Goal: Navigation & Orientation: Understand site structure

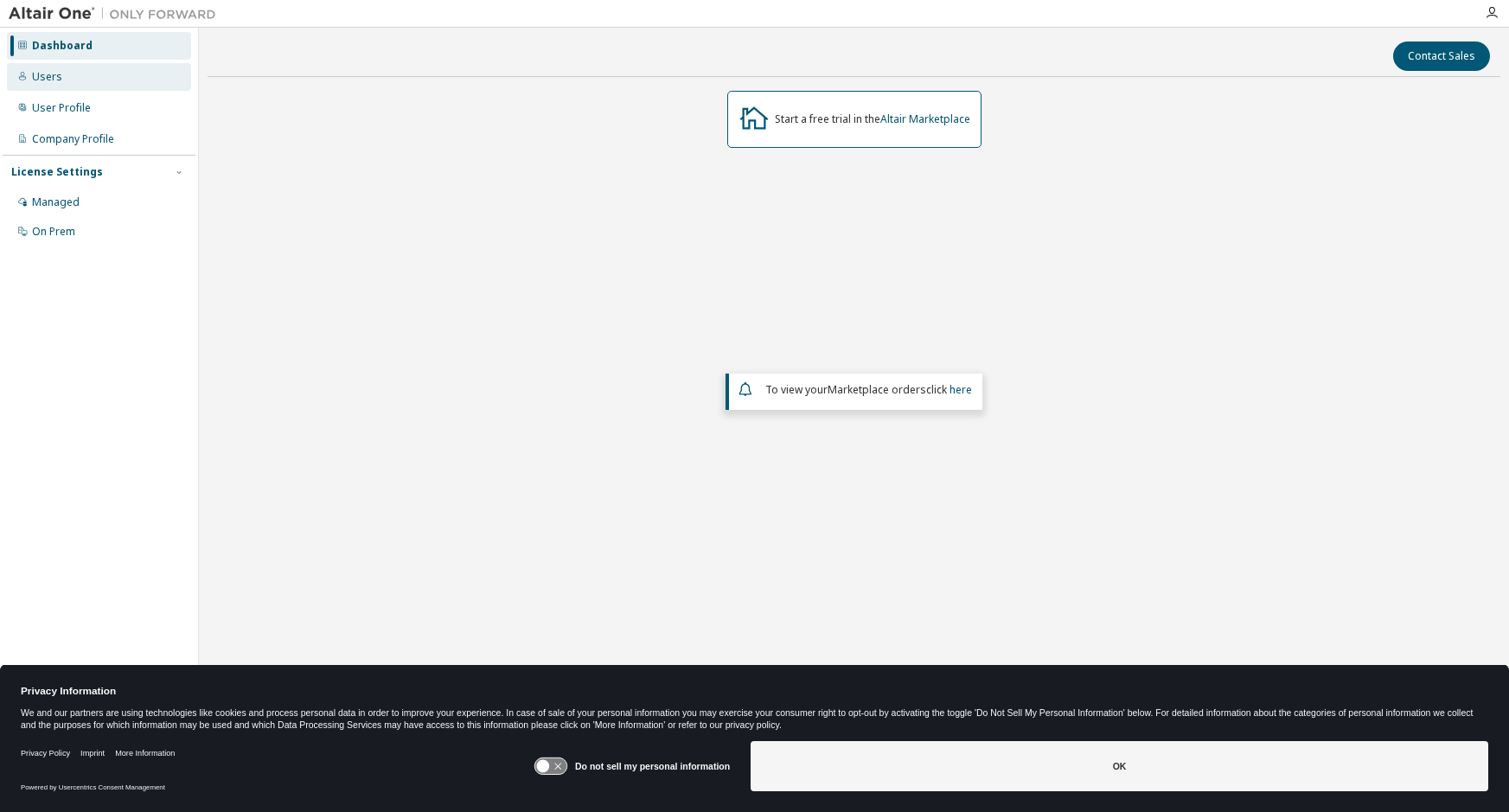
click at [51, 74] on div "Users" at bounding box center [47, 76] width 30 height 14
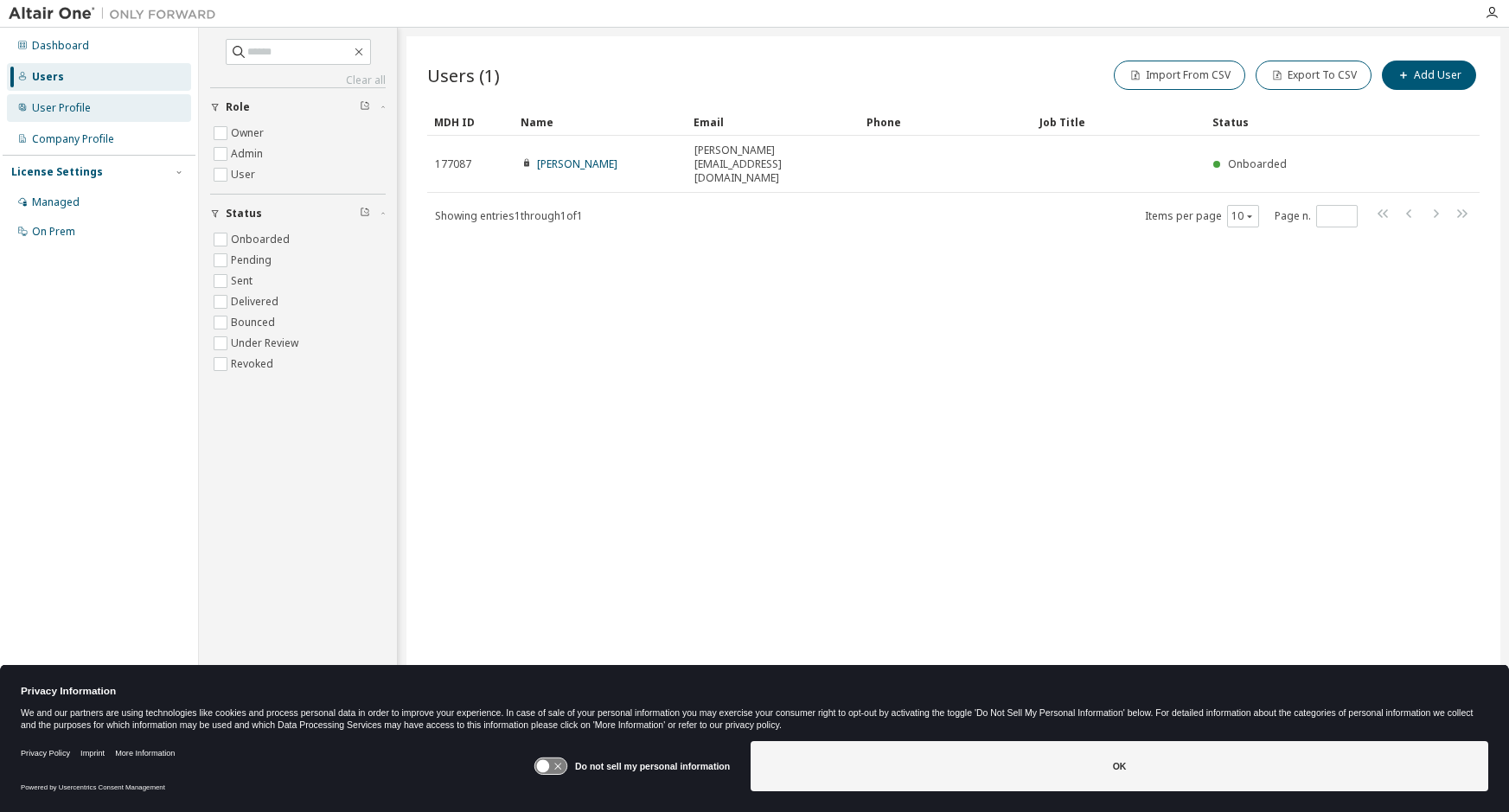
click at [60, 109] on div "User Profile" at bounding box center [62, 108] width 59 height 14
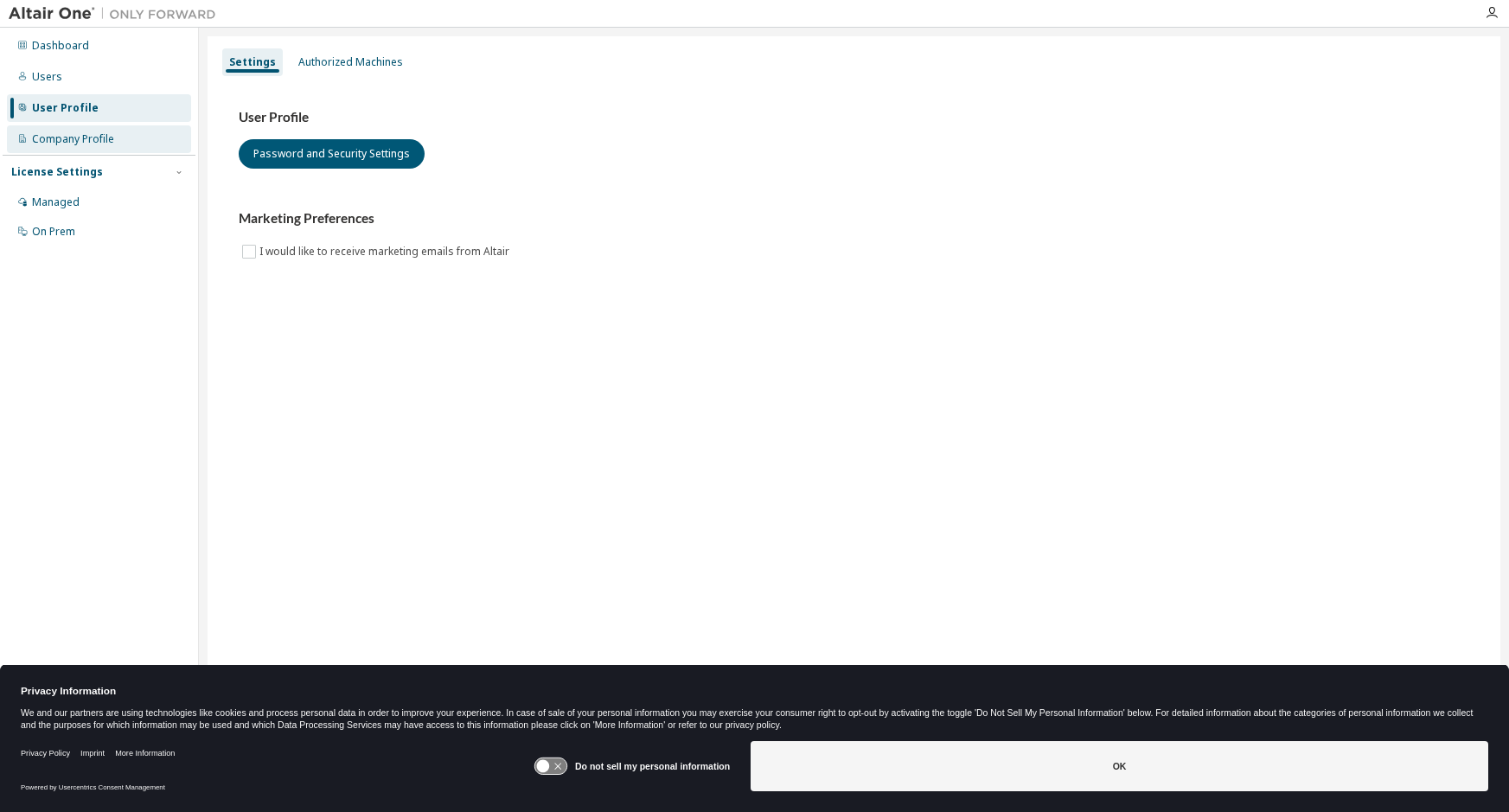
click at [68, 145] on div "Company Profile" at bounding box center [73, 139] width 82 height 14
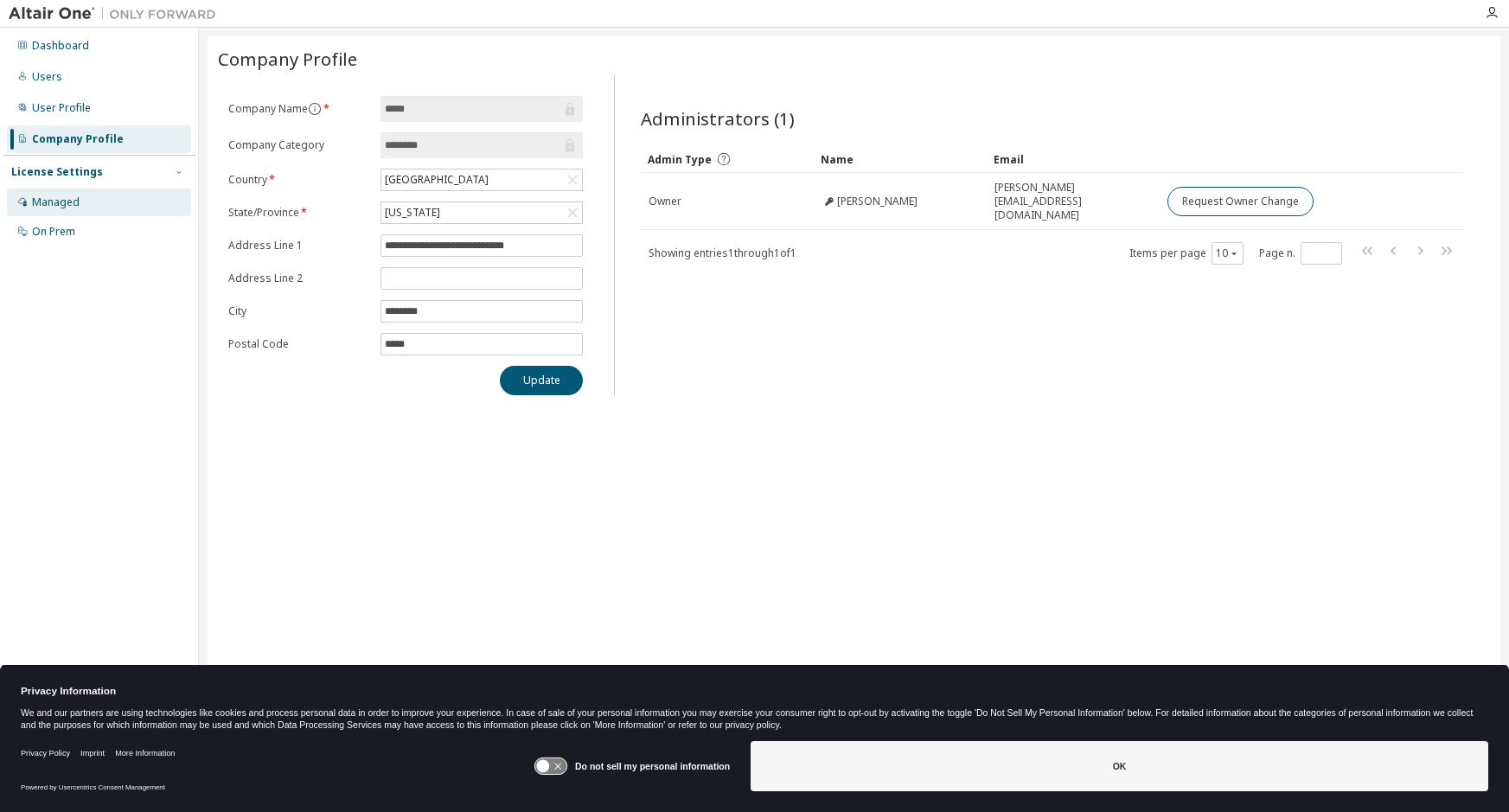
click at [64, 207] on div "Managed" at bounding box center [56, 201] width 48 height 14
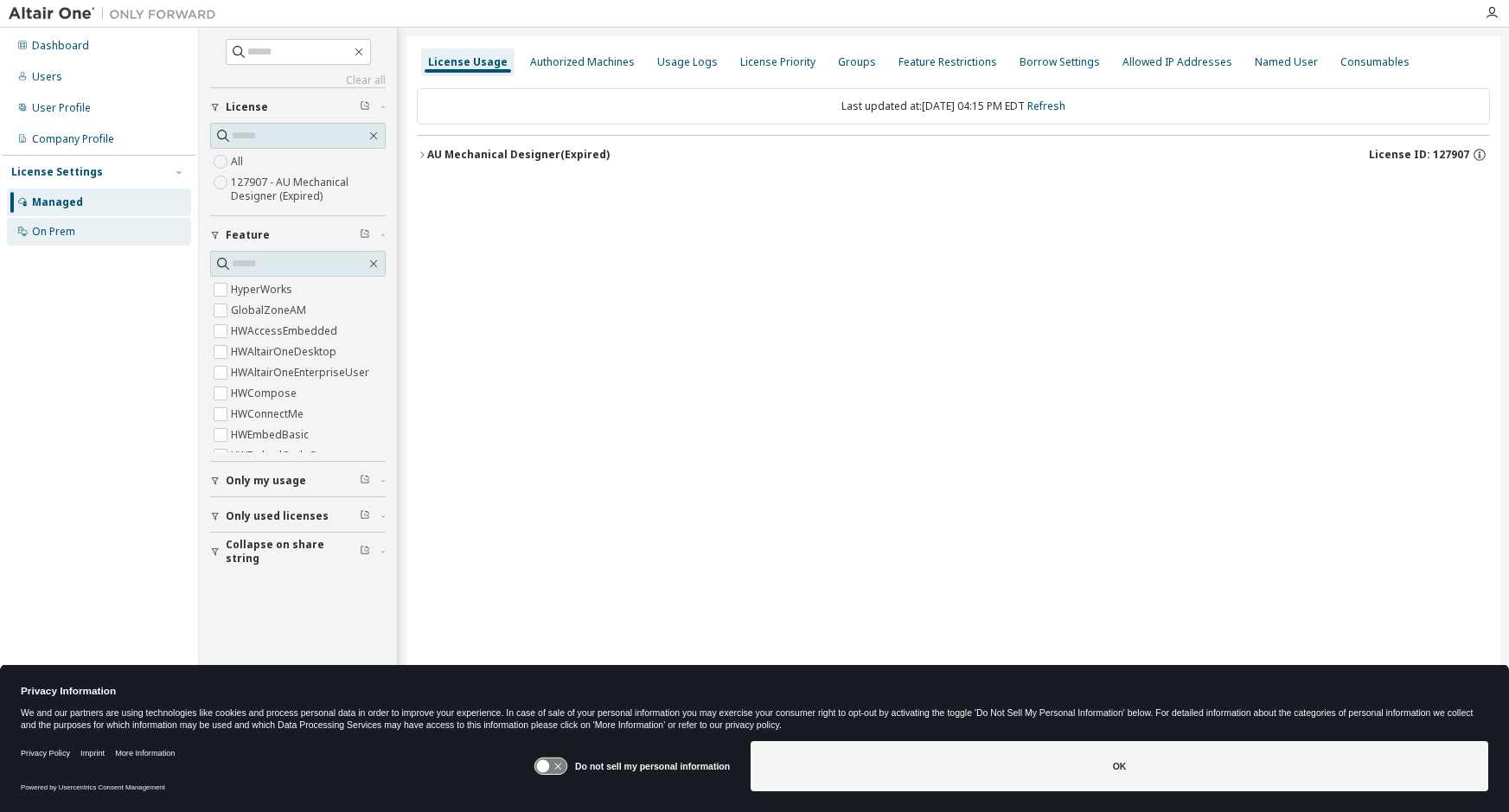
click at [63, 230] on div "On Prem" at bounding box center [53, 231] width 43 height 14
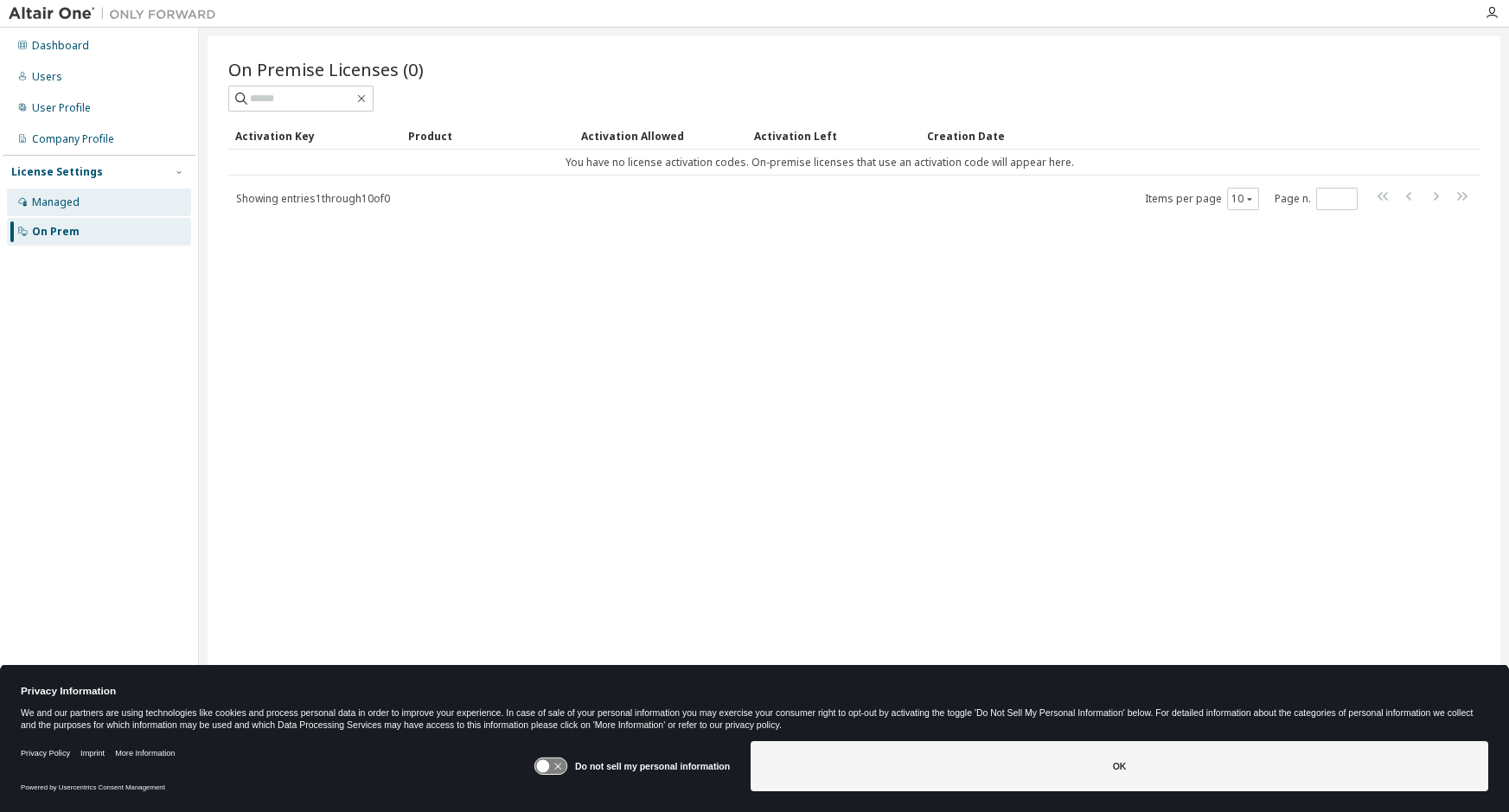
click at [61, 202] on div "Managed" at bounding box center [56, 201] width 48 height 14
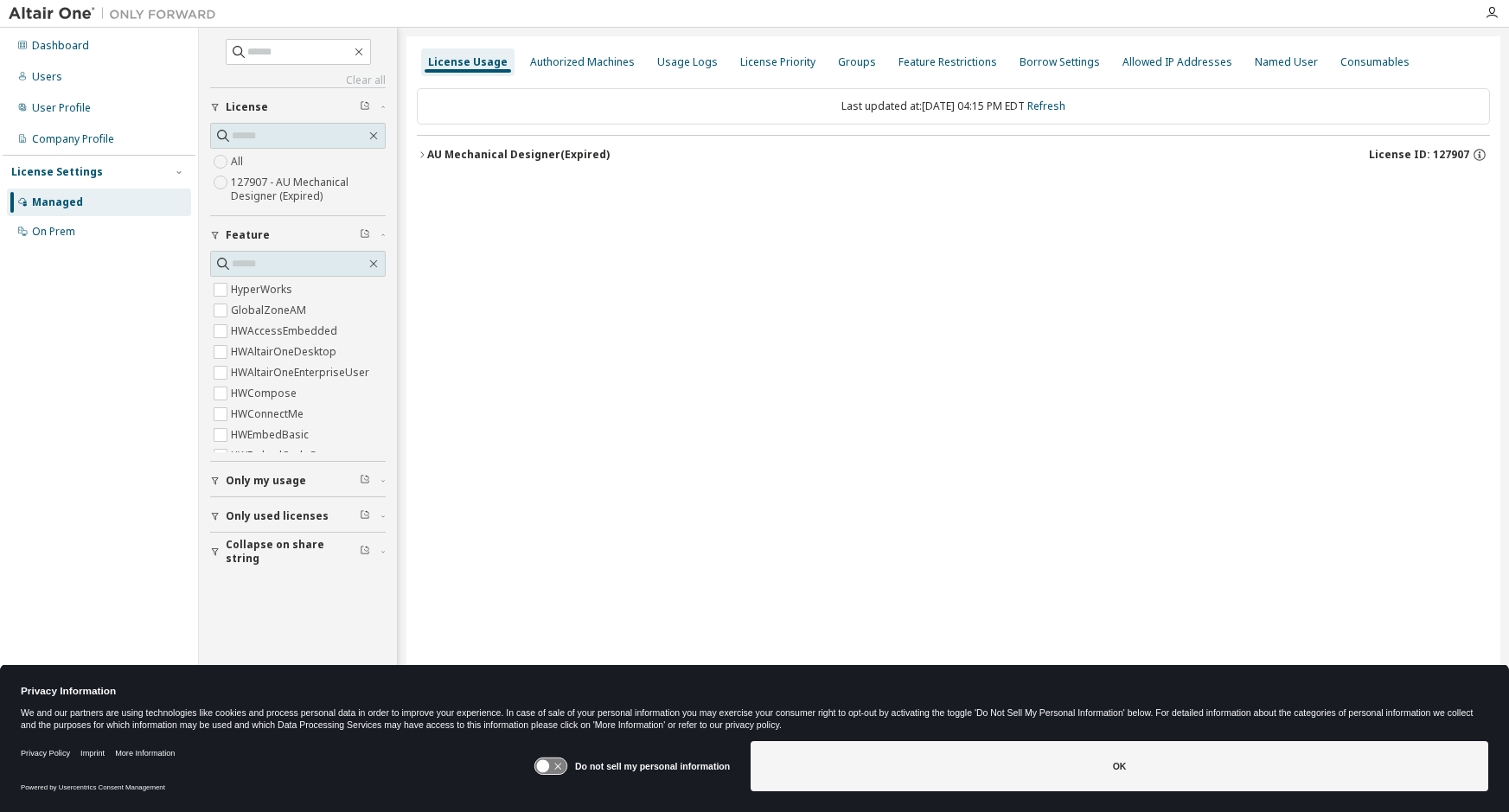
click at [423, 154] on icon "button" at bounding box center [422, 154] width 4 height 6
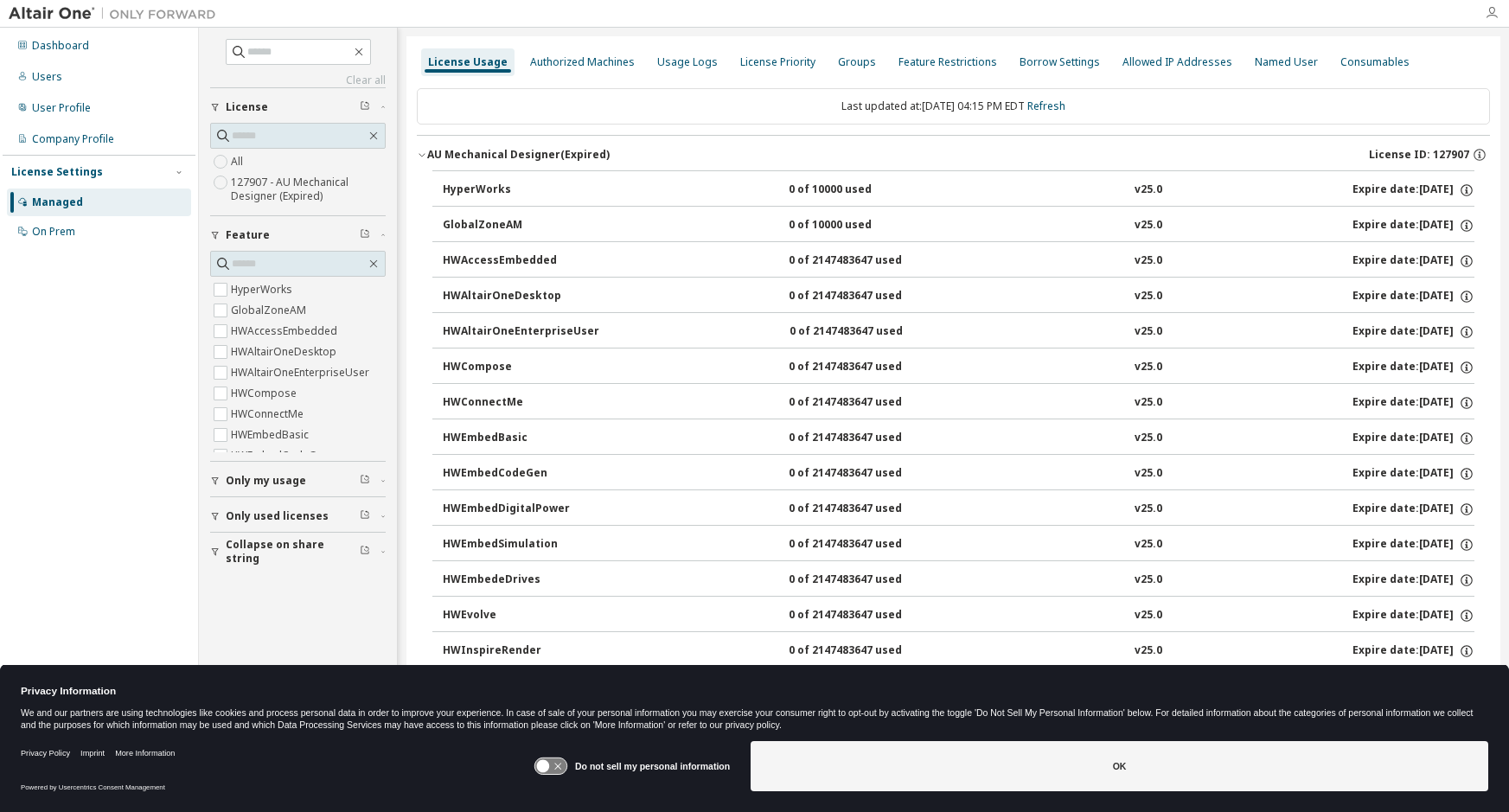
click at [1492, 14] on icon "button" at bounding box center [1492, 13] width 14 height 14
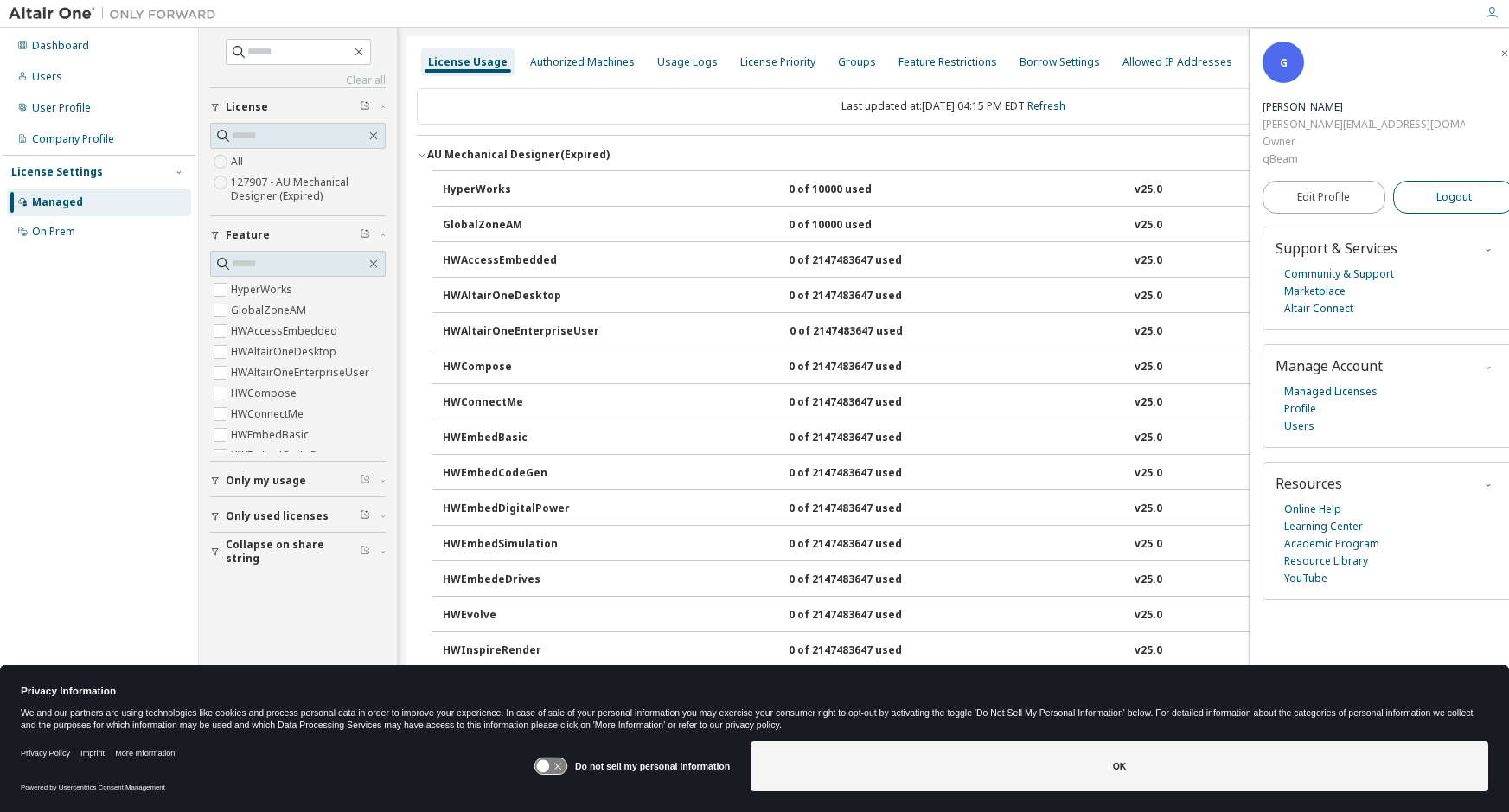
click at [1440, 189] on span "Logout" at bounding box center [1454, 197] width 36 height 17
